Goal: Find specific page/section: Find specific page/section

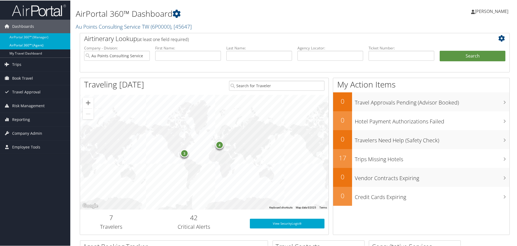
click at [55, 44] on link "AirPortal 360™ (Agent)" at bounding box center [35, 45] width 70 height 8
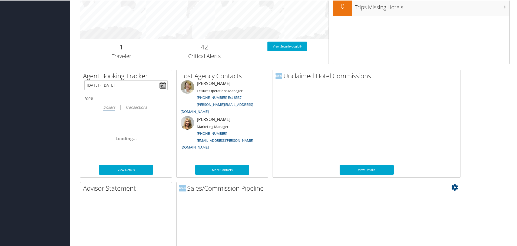
scroll to position [264, 0]
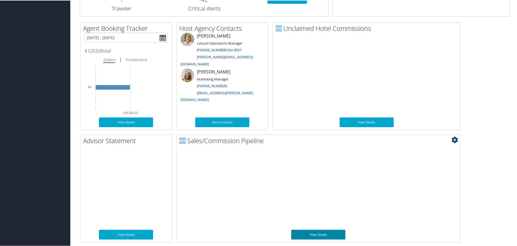
click at [300, 234] on link "View Details" at bounding box center [318, 235] width 54 height 10
